Goal: Task Accomplishment & Management: Manage account settings

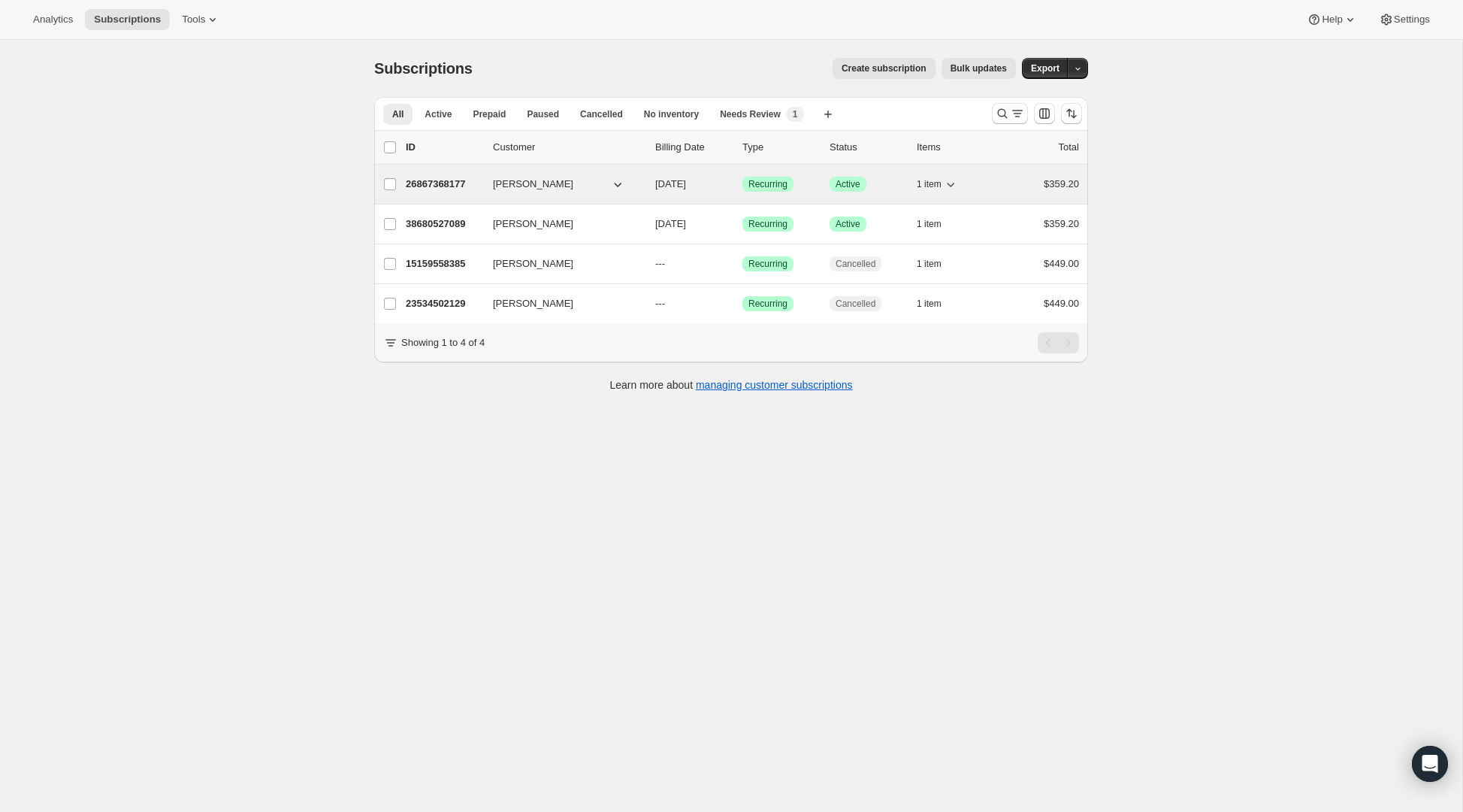
click at [454, 185] on p "26867368177" at bounding box center [443, 184] width 75 height 15
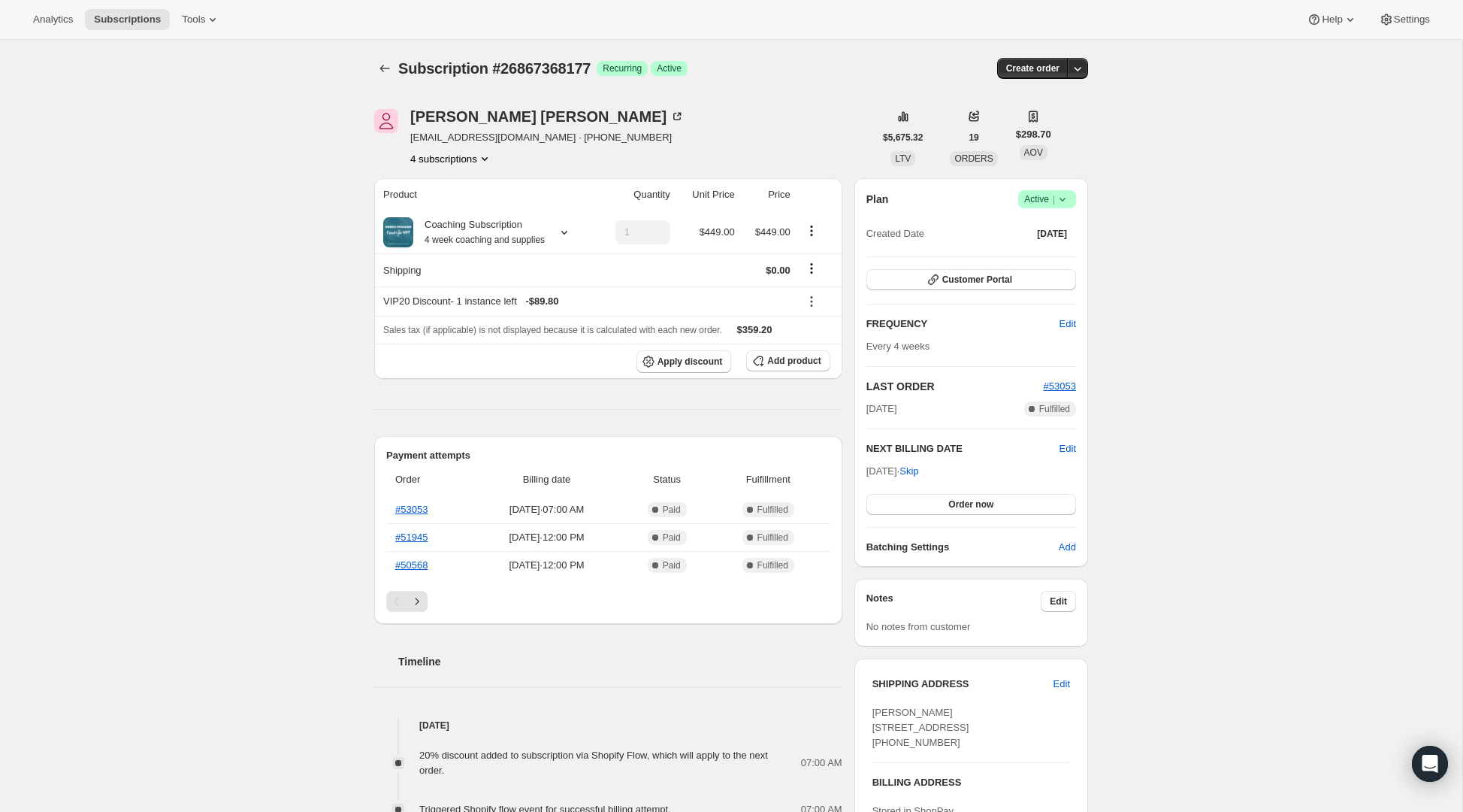
click at [1072, 197] on span "Success Active |" at bounding box center [1047, 199] width 58 height 18
click at [1047, 252] on span "Cancel subscription" at bounding box center [1042, 255] width 85 height 11
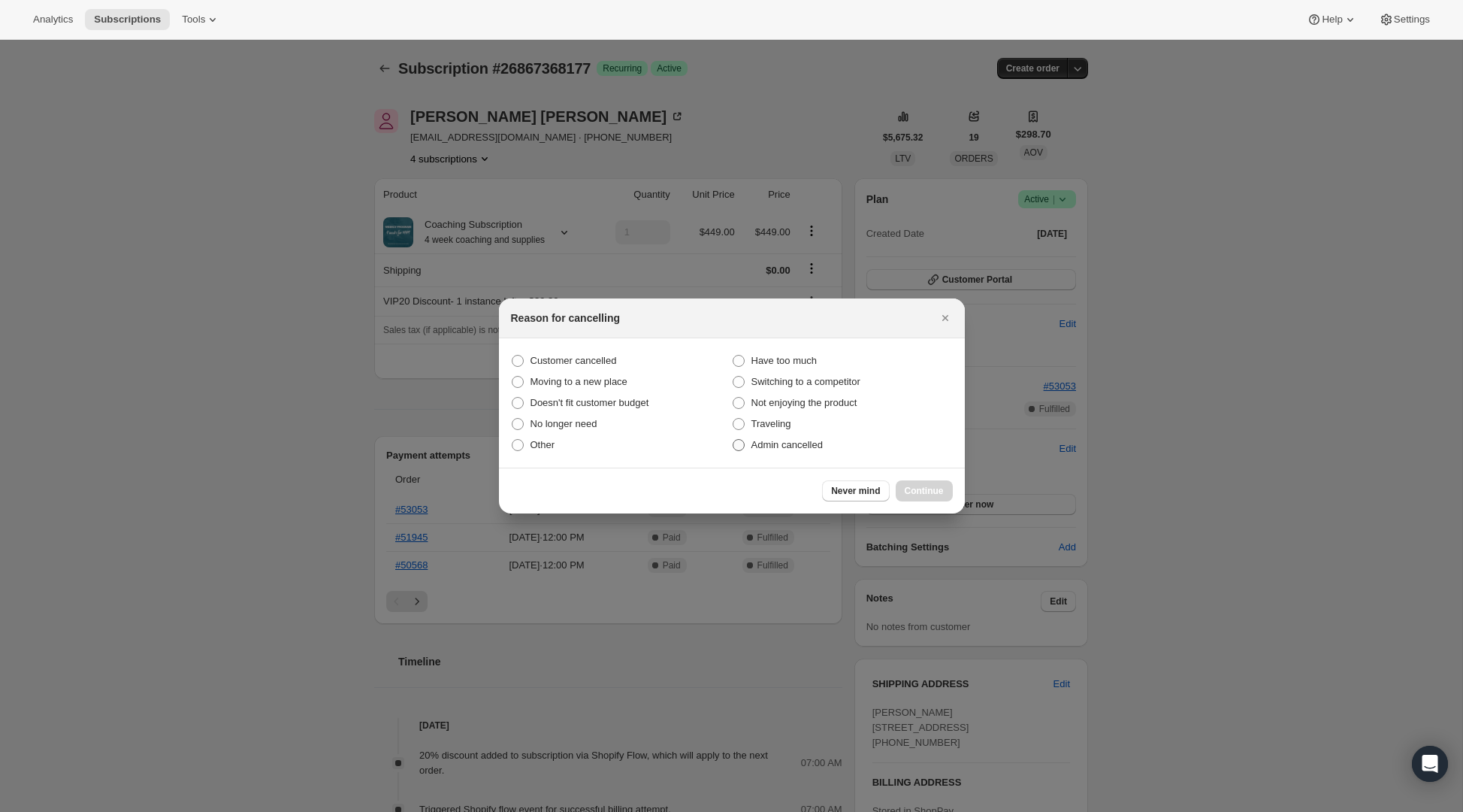
click at [769, 447] on span "Admin cancelled" at bounding box center [787, 445] width 72 height 11
click at [734, 440] on input "Admin cancelled" at bounding box center [733, 439] width 1 height 1
radio input "true"
click at [922, 494] on span "Continue" at bounding box center [924, 491] width 39 height 12
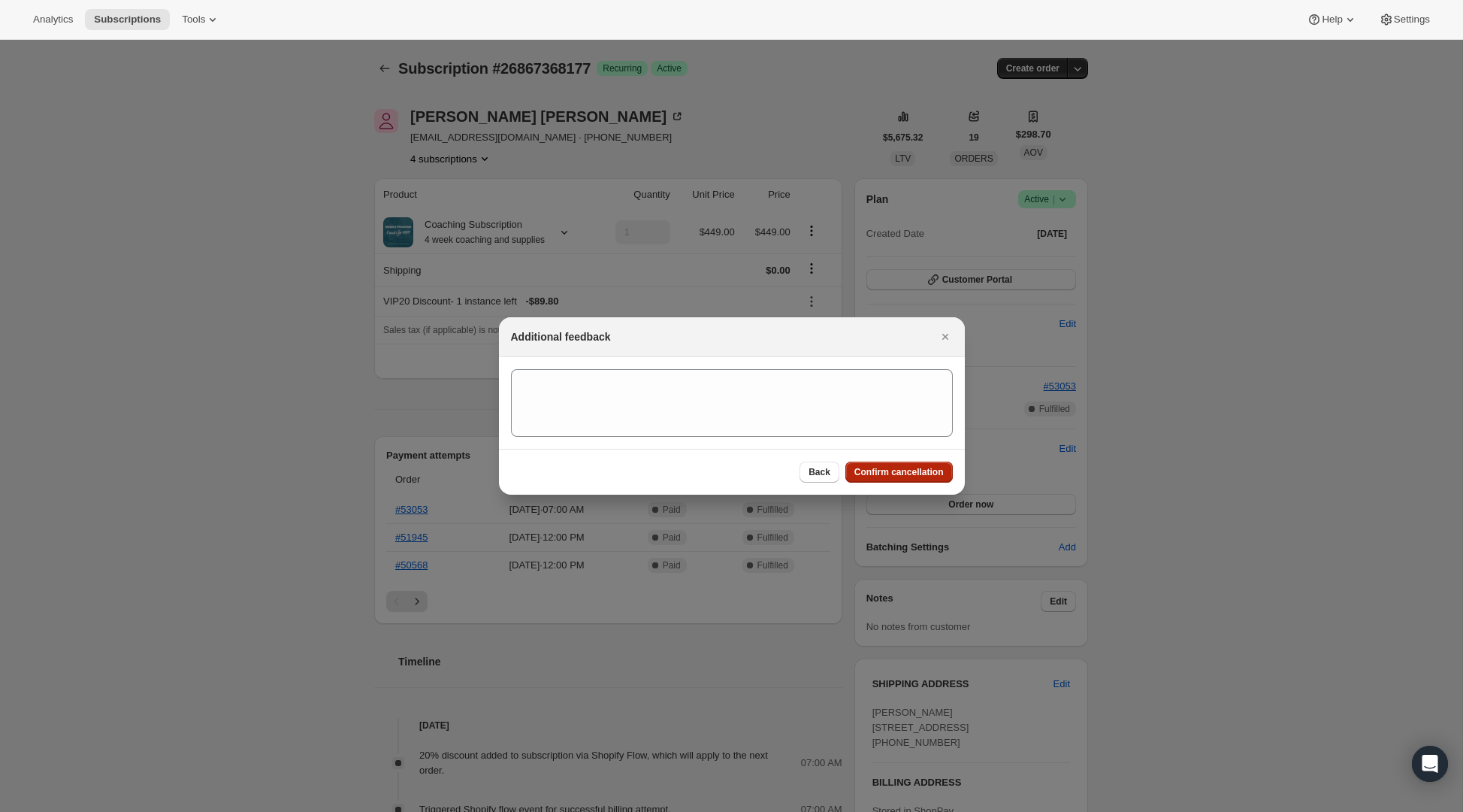
click at [902, 470] on span "Confirm cancellation" at bounding box center [899, 471] width 89 height 12
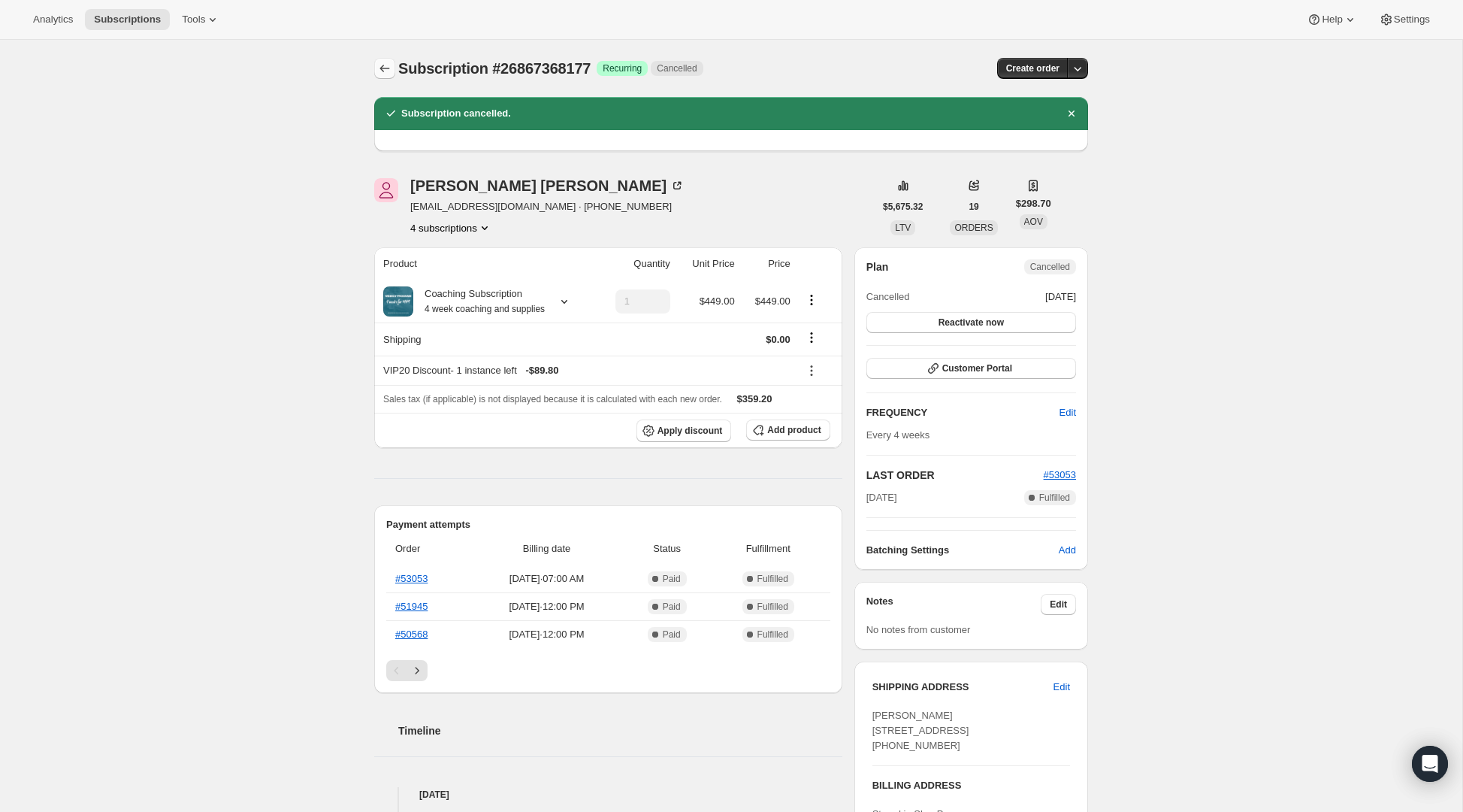
click at [391, 67] on icon "Subscriptions" at bounding box center [384, 68] width 15 height 15
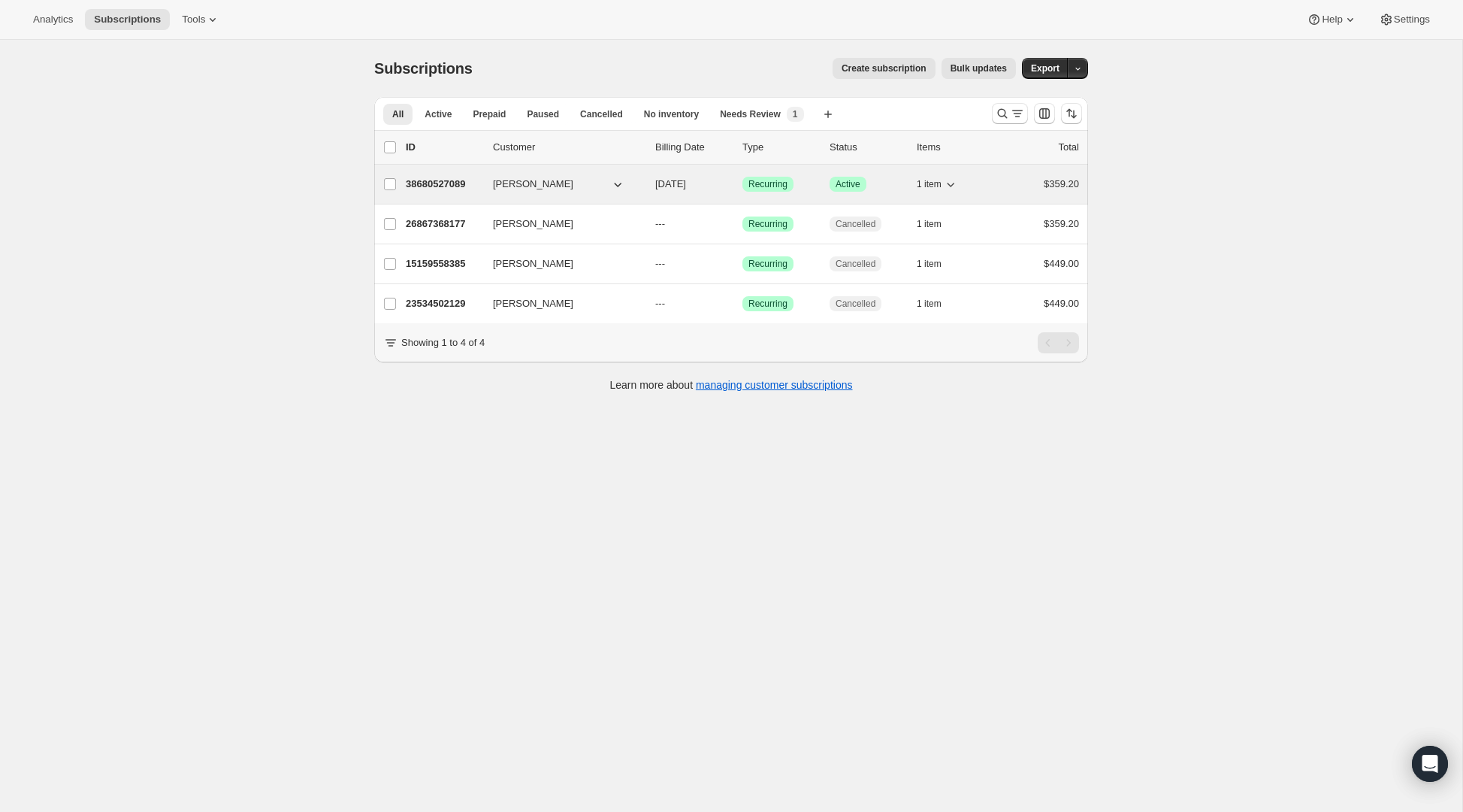
click at [446, 185] on p "38680527089" at bounding box center [443, 184] width 75 height 15
